Goal: Task Accomplishment & Management: Complete application form

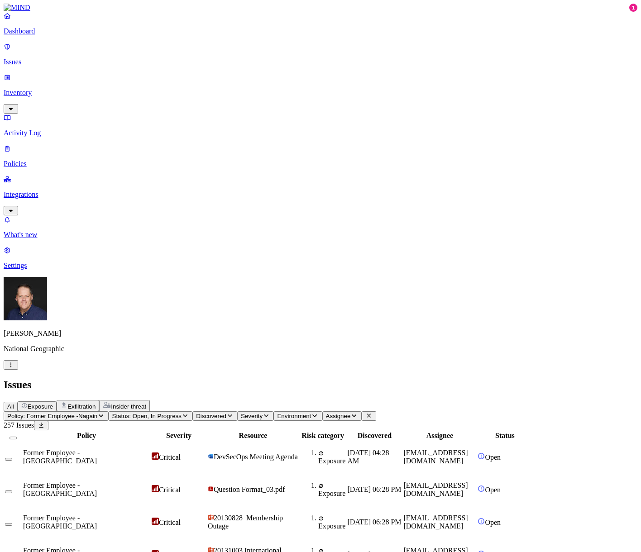
click at [38, 35] on p "Dashboard" at bounding box center [321, 31] width 634 height 8
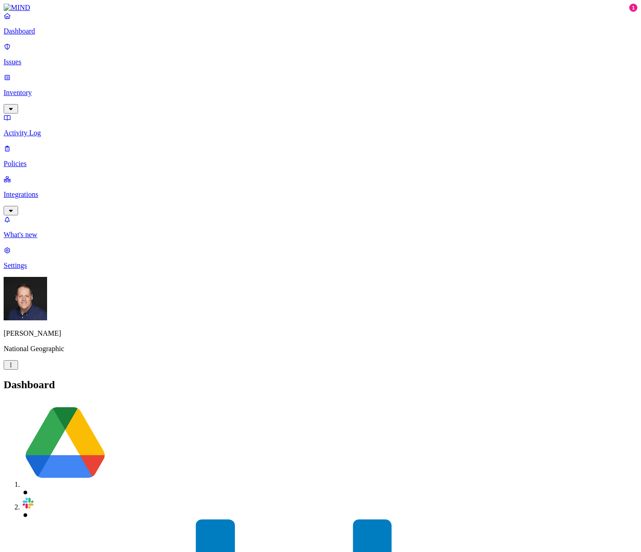
click at [34, 58] on p "Issues" at bounding box center [321, 62] width 634 height 8
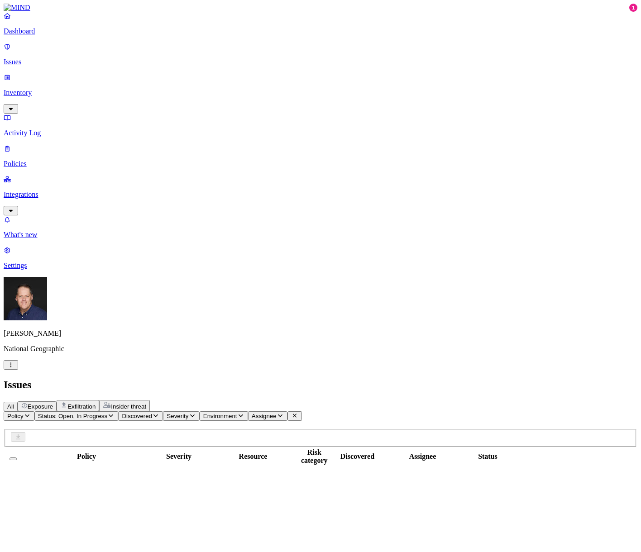
click at [31, 413] on icon "button" at bounding box center [27, 416] width 7 height 6
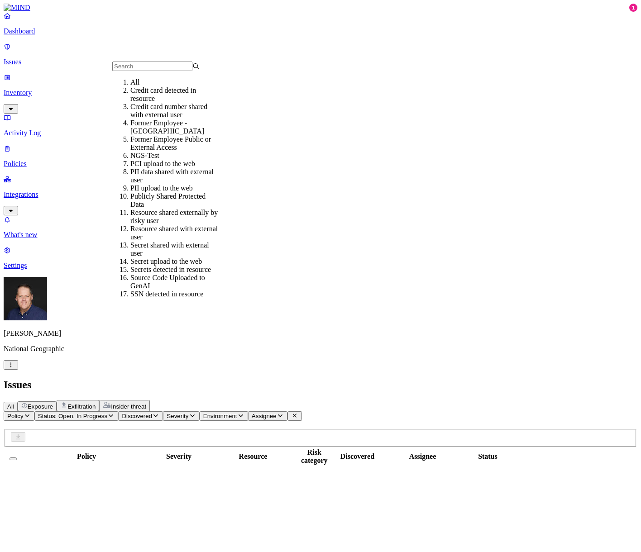
scroll to position [45, 0]
click at [182, 192] on div "Publicly Shared Protected Data" at bounding box center [173, 200] width 87 height 16
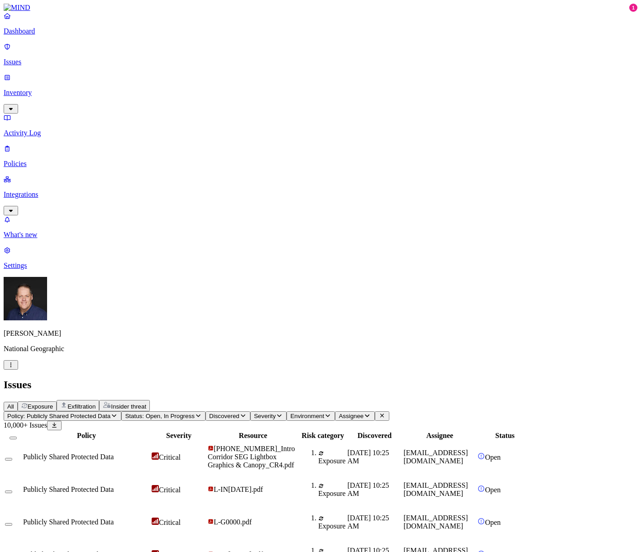
click at [114, 453] on span "Publicly Shared Protected Data" at bounding box center [68, 457] width 91 height 8
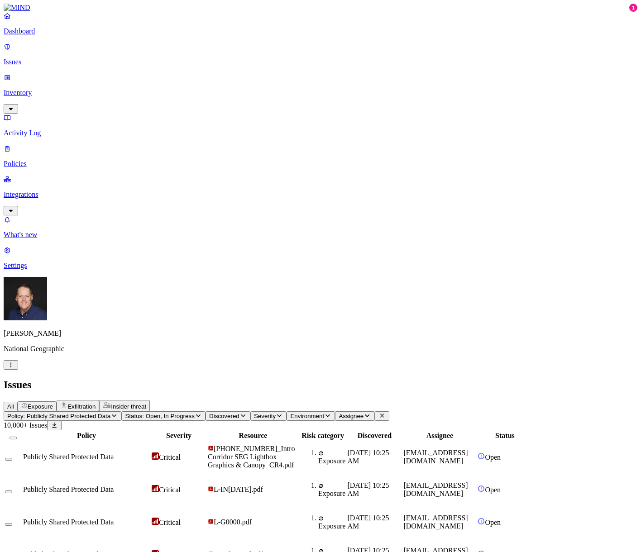
scroll to position [109, 0]
click at [47, 230] on nav "Dashboard Issues Inventory Activity Log Policies Integrations What's new 1 Sett…" at bounding box center [321, 141] width 634 height 258
click at [37, 160] on p "Policies" at bounding box center [321, 164] width 634 height 8
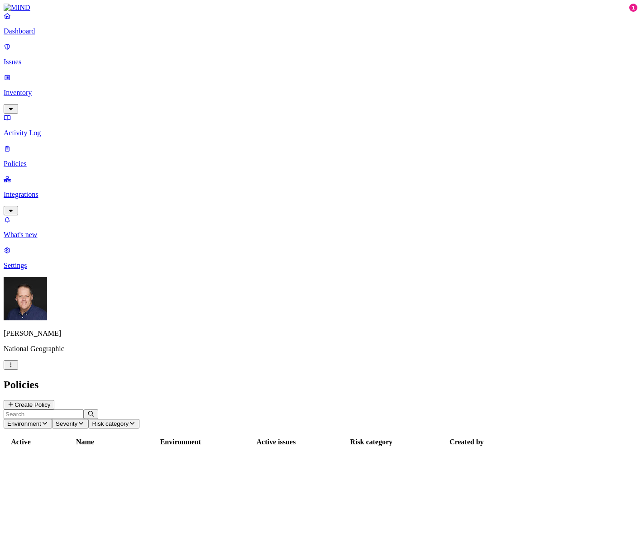
click at [54, 400] on button "Create Policy" at bounding box center [29, 405] width 51 height 10
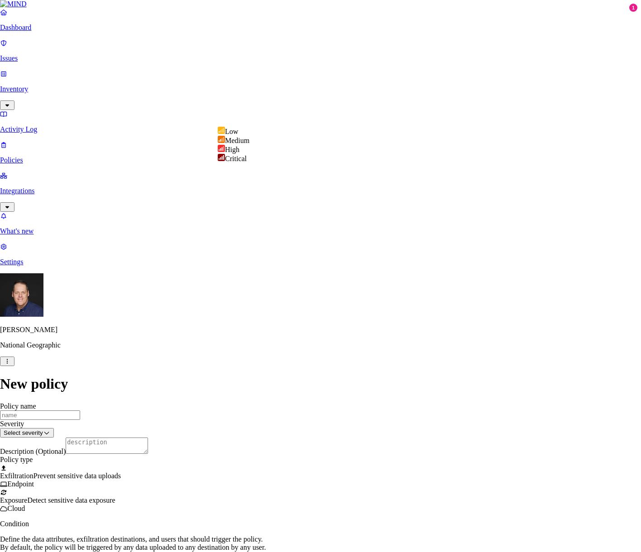
click at [362, 116] on html "Dashboard Issues Inventory Activity Log Policies Integrations What's new 1 Sett…" at bounding box center [320, 366] width 641 height 733
select select "4"
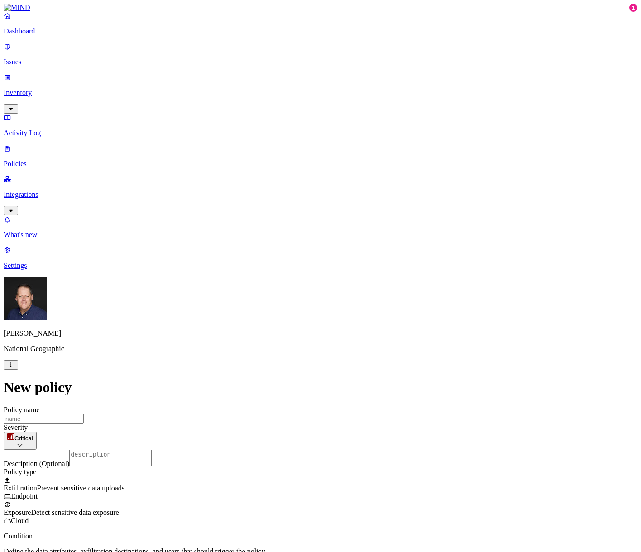
click at [152, 450] on textarea "Description (Optional)" at bounding box center [110, 458] width 82 height 16
click at [221, 501] on div at bounding box center [321, 501] width 634 height 0
click at [40, 239] on p "What's new" at bounding box center [321, 235] width 634 height 8
click at [53, 191] on p "Integrations" at bounding box center [321, 195] width 634 height 8
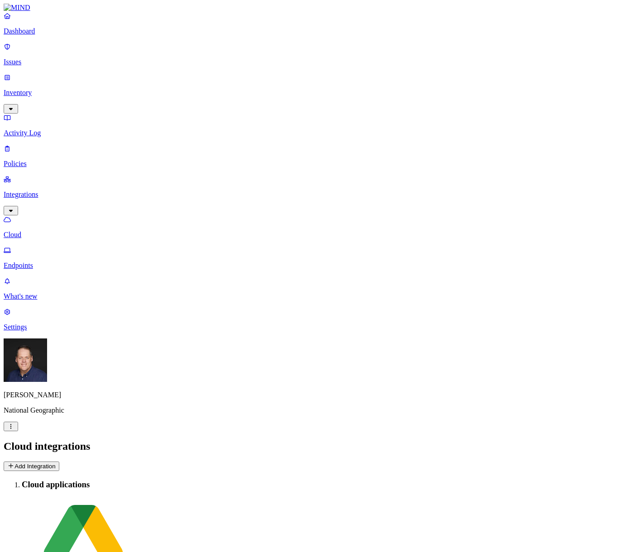
click at [49, 89] on p "Inventory" at bounding box center [321, 93] width 634 height 8
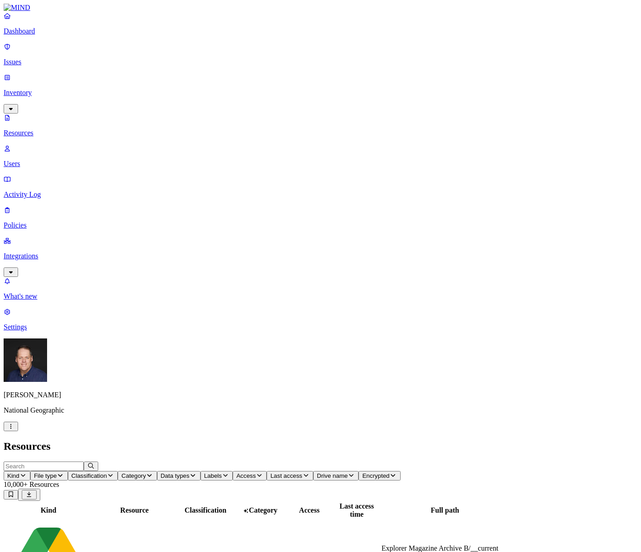
click at [201, 471] on button "Data types" at bounding box center [178, 476] width 43 height 10
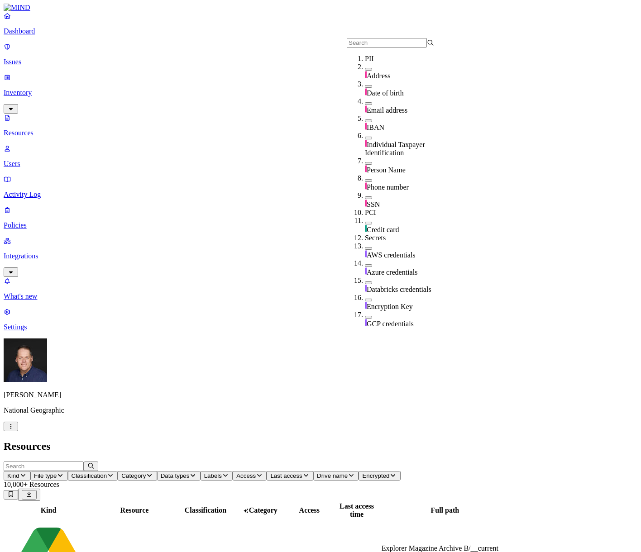
scroll to position [45, 0]
click at [365, 196] on button "button" at bounding box center [368, 197] width 7 height 3
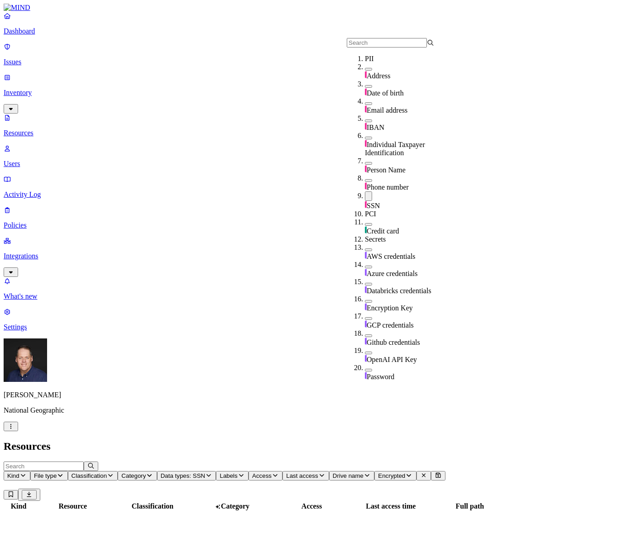
click at [365, 223] on button "button" at bounding box center [368, 224] width 7 height 3
click at [392, 441] on h2 "Resources" at bounding box center [321, 447] width 634 height 12
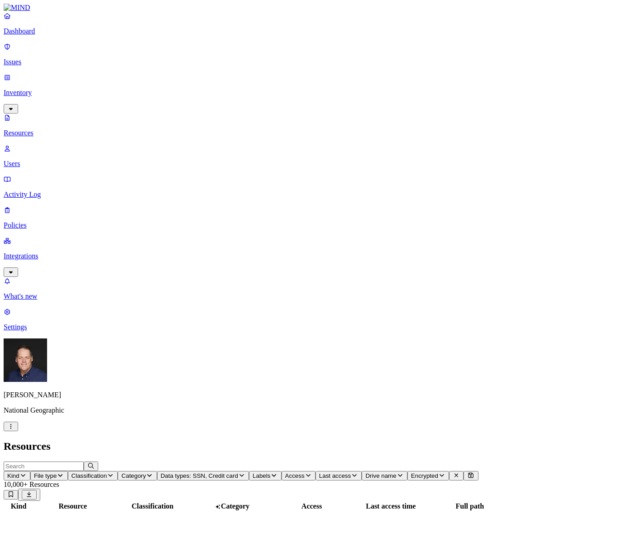
click at [305, 473] on span "Access" at bounding box center [294, 476] width 19 height 7
click at [487, 181] on button "button" at bounding box center [490, 182] width 7 height 3
click at [565, 441] on h2 "Resources" at bounding box center [321, 447] width 634 height 12
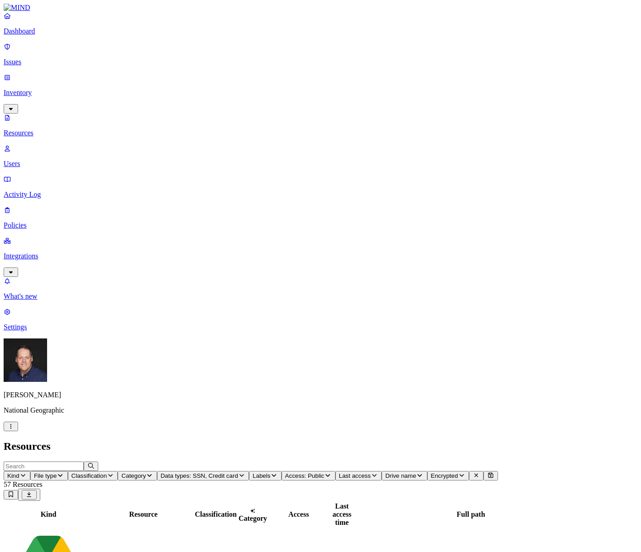
click at [38, 58] on p "Issues" at bounding box center [321, 62] width 634 height 8
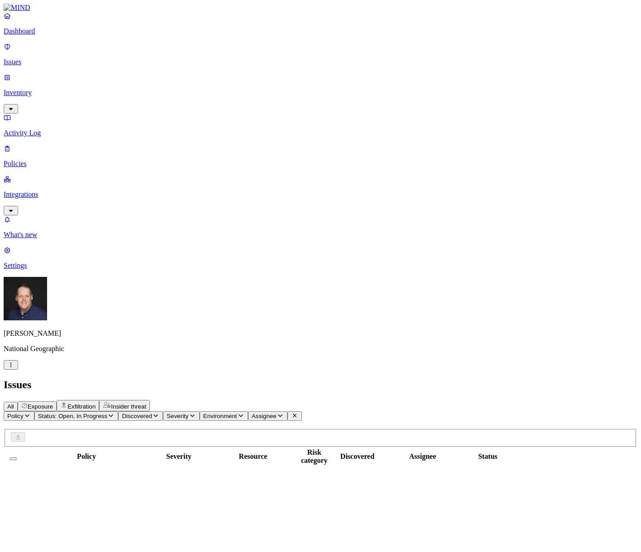
click at [31, 413] on icon "button" at bounding box center [27, 416] width 7 height 6
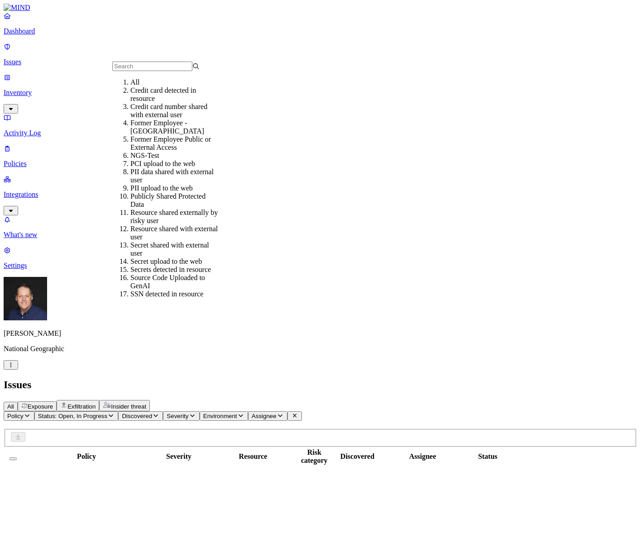
click at [169, 209] on div "Publicly Shared Protected Data" at bounding box center [173, 200] width 87 height 16
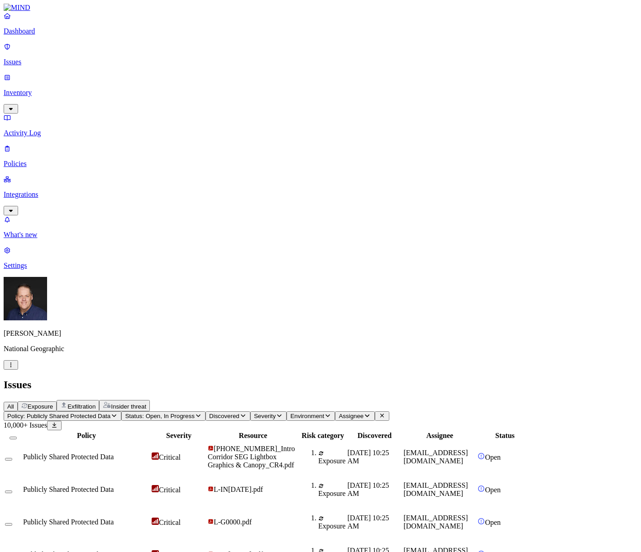
click at [114, 453] on span "Publicly Shared Protected Data" at bounding box center [68, 457] width 91 height 8
click at [38, 160] on p "Policies" at bounding box center [321, 164] width 634 height 8
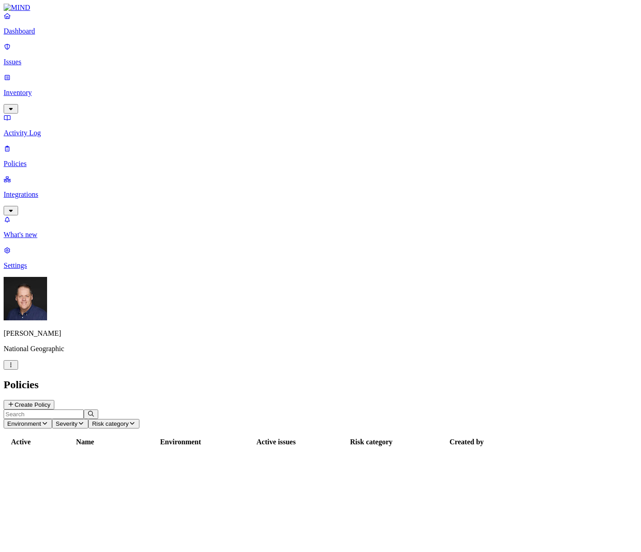
click at [54, 400] on button "Create Policy" at bounding box center [29, 405] width 51 height 10
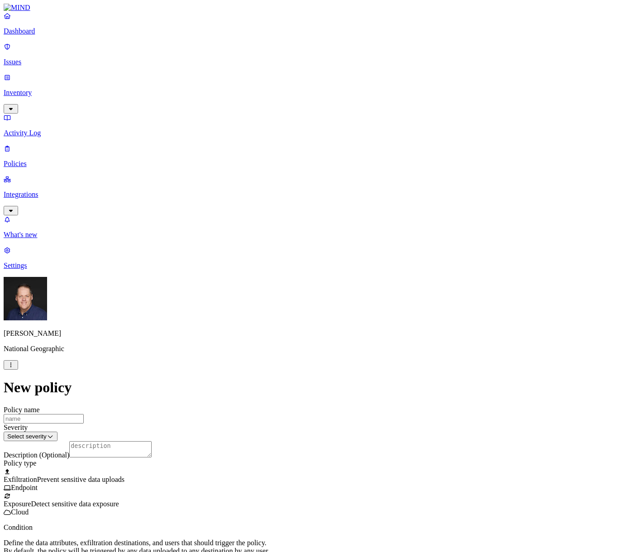
click at [218, 492] on div at bounding box center [321, 492] width 634 height 0
click at [271, 392] on label "Public access" at bounding box center [262, 390] width 19 height 16
click at [297, 376] on label "Anyone with link" at bounding box center [275, 370] width 45 height 16
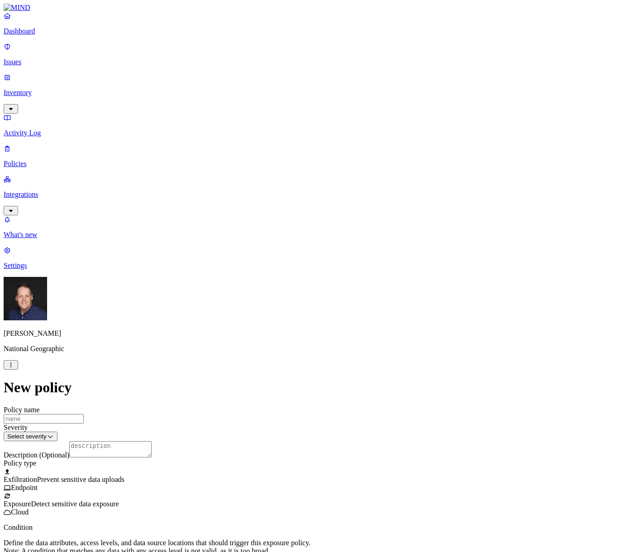
click at [282, 412] on label "Specific application" at bounding box center [269, 413] width 32 height 16
click at [260, 422] on button "button" at bounding box center [256, 421] width 7 height 3
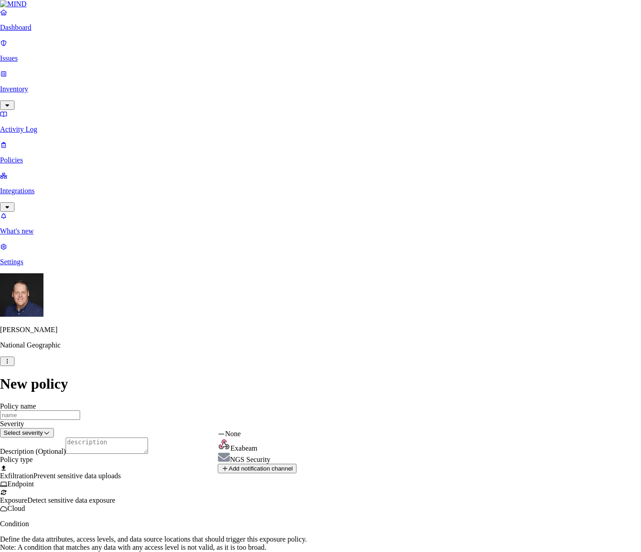
click at [392, 421] on html "Dashboard Issues Inventory Activity Log Policies Integrations What's new 1 Sett…" at bounding box center [320, 432] width 641 height 864
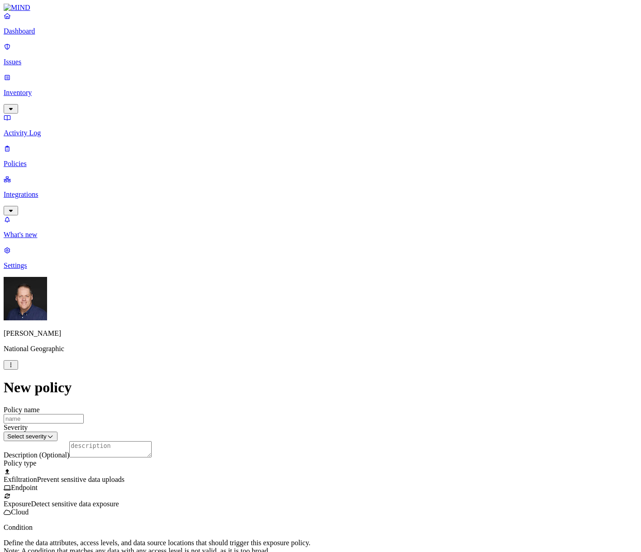
click at [307, 391] on html "Dashboard Issues Inventory Activity Log Policies Integrations What's new 1 Sett…" at bounding box center [320, 434] width 641 height 868
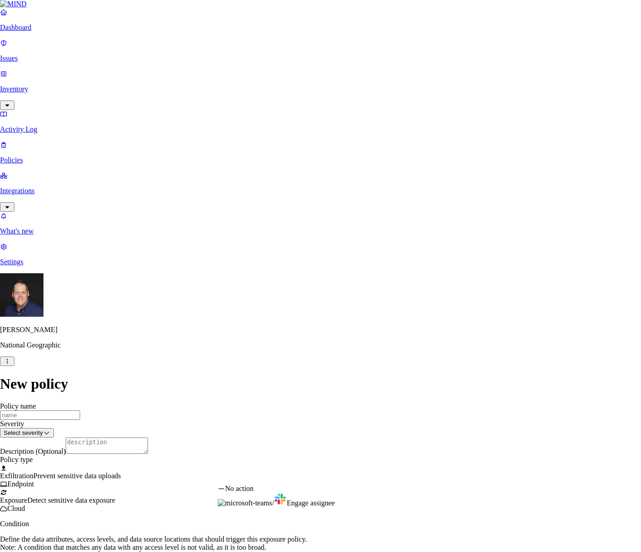
click at [448, 474] on html "Dashboard Issues Inventory Activity Log Policies Integrations What's new 1 Sett…" at bounding box center [320, 432] width 641 height 864
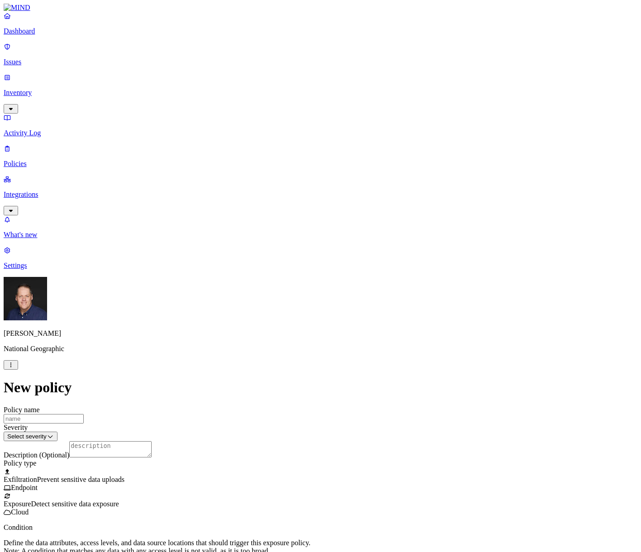
click at [444, 434] on html "Dashboard Issues Inventory Activity Log Policies Integrations What's new 1 Sett…" at bounding box center [320, 434] width 641 height 868
click at [390, 111] on html "Dashboard Issues Inventory Activity Log Policies Integrations What's new 1 Sett…" at bounding box center [320, 434] width 641 height 868
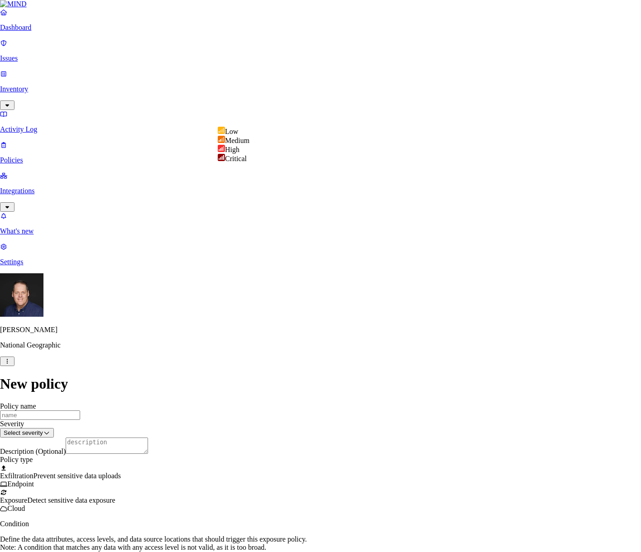
click at [390, 111] on html "Dashboard Issues Inventory Activity Log Policies Integrations What's new 1 Sett…" at bounding box center [320, 432] width 641 height 864
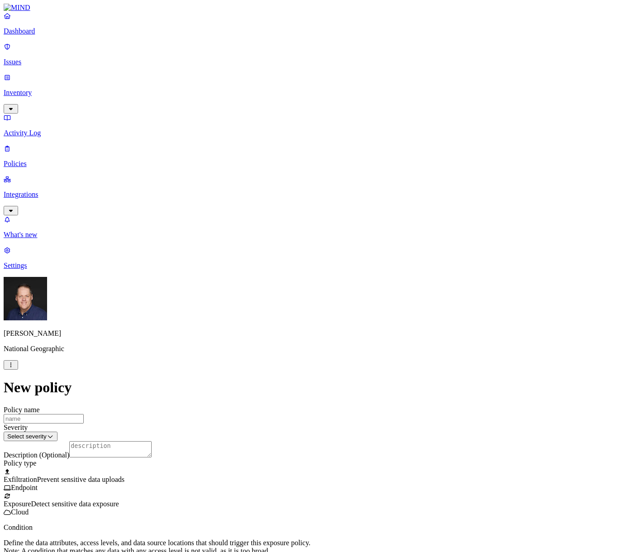
click at [84, 414] on input "Policy name" at bounding box center [44, 419] width 80 height 10
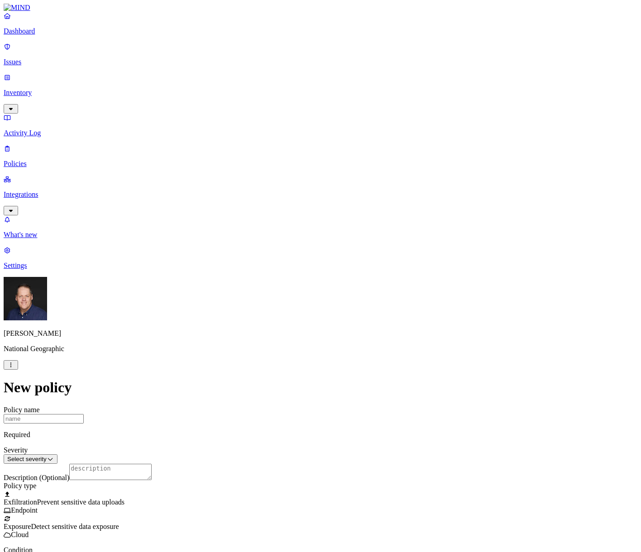
click at [222, 490] on div at bounding box center [321, 490] width 634 height 0
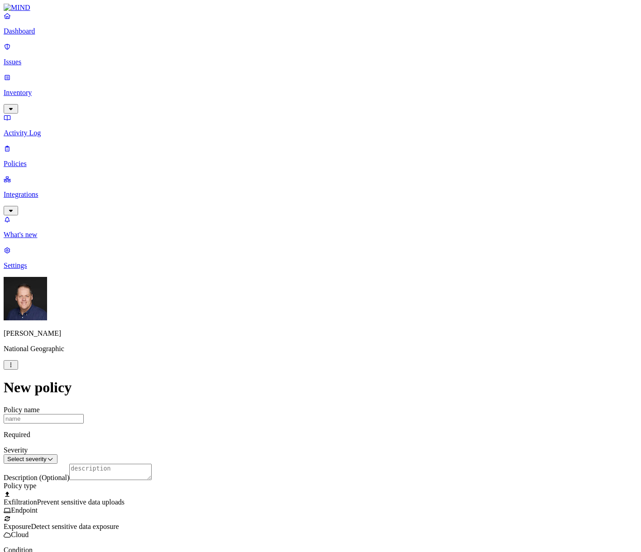
click at [296, 317] on label "Web Category" at bounding box center [282, 313] width 27 height 16
